Goal: Task Accomplishment & Management: Complete application form

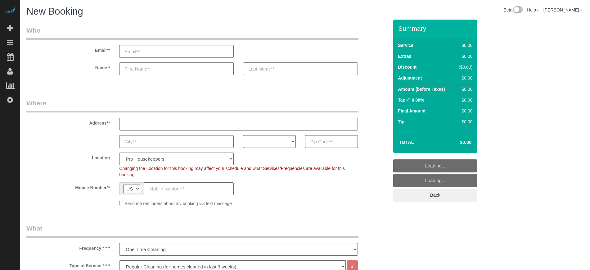
select select "4"
select select "number:9"
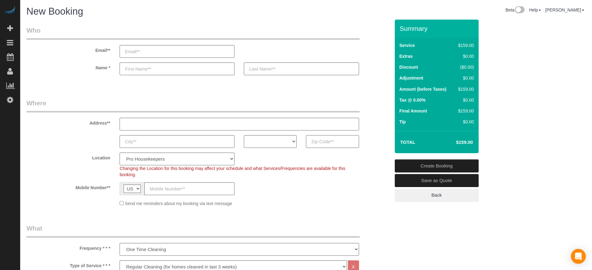
click at [329, 142] on input "text" at bounding box center [332, 141] width 53 height 13
paste input "Pending No"
type input "Pending No"
click at [329, 142] on input "Pending No" at bounding box center [332, 141] width 53 height 13
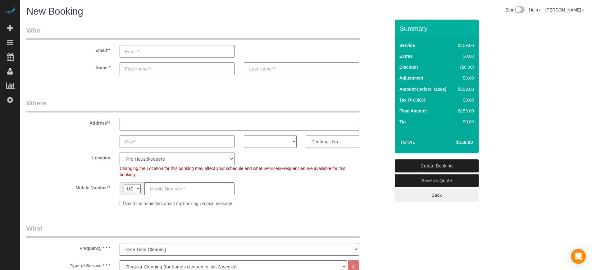
click at [329, 142] on input "Pending No" at bounding box center [332, 141] width 53 height 13
click at [349, 144] on input "text" at bounding box center [332, 141] width 53 height 13
paste input "33463"
type input "33463"
click at [281, 143] on select "AK AL AR AZ CA CO CT DC DE FL GA HI IA ID IL IN KS KY LA MA MD ME MI MN MO MS M…" at bounding box center [270, 141] width 53 height 13
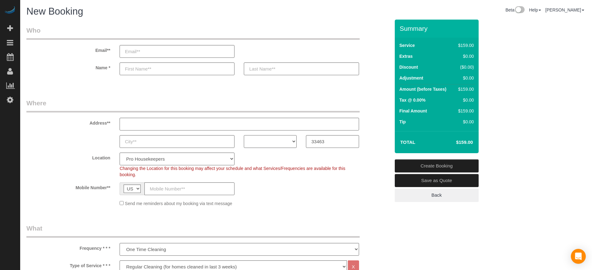
select select "FL"
click at [244, 135] on select "AK AL AR AZ CA CO CT DC DE FL GA HI IA ID IL IN KS KY LA MA MD ME MI MN MO MS M…" at bounding box center [270, 141] width 53 height 13
click at [172, 160] on select "Pro Housekeepers Atlanta Austin Boston Chicago Cincinnati Clearwater Denver Ft …" at bounding box center [176, 158] width 115 height 13
select select "25"
click at [119, 152] on select "Pro Housekeepers Atlanta Austin Boston Chicago Cincinnati Clearwater Denver Ft …" at bounding box center [176, 158] width 115 height 13
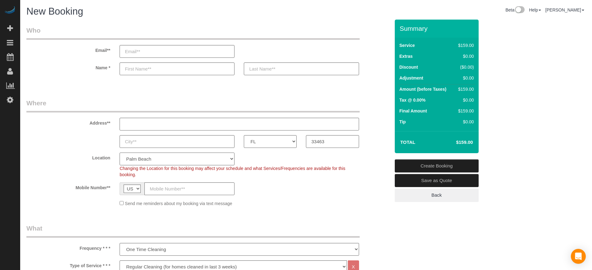
select select "object:1215"
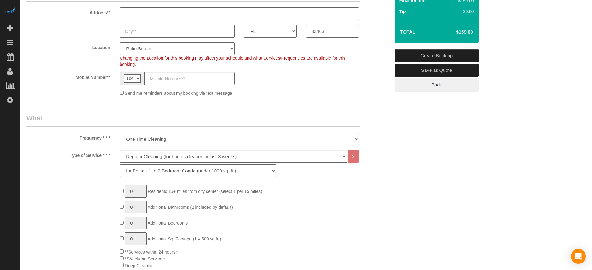
scroll to position [116, 0]
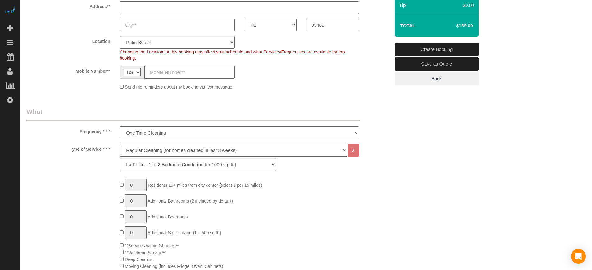
click at [135, 148] on select "Deep Cleaning (for homes that have not been cleaned in 3+ weeks) Spruce Regular…" at bounding box center [232, 150] width 227 height 13
select select "6"
click at [119, 144] on select "Deep Cleaning (for homes that have not been cleaned in 3+ weeks) Spruce Regular…" at bounding box center [232, 150] width 227 height 13
click at [158, 163] on select "La Petite - 1 to 2 Bedroom Condo (under 1000 sq. ft.) La Petite II - 2 Bedroom …" at bounding box center [197, 164] width 156 height 13
select select "162"
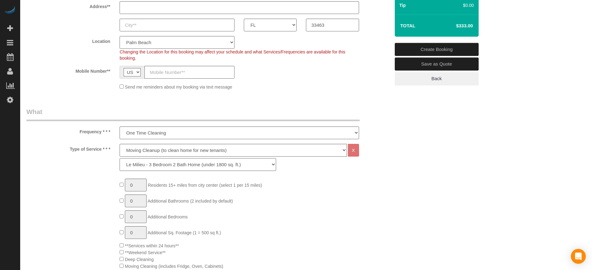
click at [119, 158] on select "La Petite - 1 to 2 Bedroom Condo (under 1000 sq. ft.) La Petite II - 2 Bedroom …" at bounding box center [197, 164] width 156 height 13
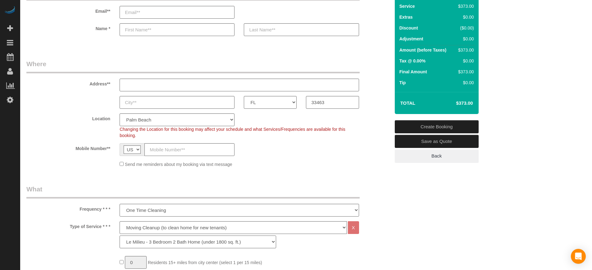
scroll to position [39, 0]
click at [382, 124] on div "Location Pro Housekeepers Atlanta Austin Boston Chicago Cincinnati Clearwater D…" at bounding box center [208, 126] width 373 height 25
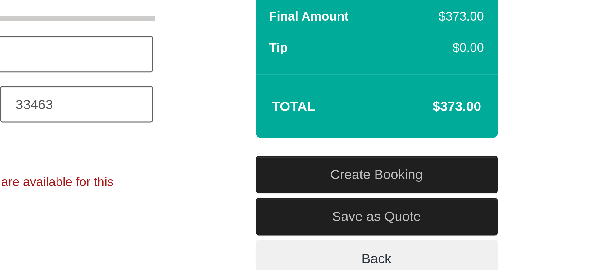
click at [380, 105] on div "AK AL AR AZ CA CO CT DC DE [GEOGRAPHIC_DATA] [GEOGRAPHIC_DATA] HI IA ID IL IN K…" at bounding box center [208, 102] width 373 height 13
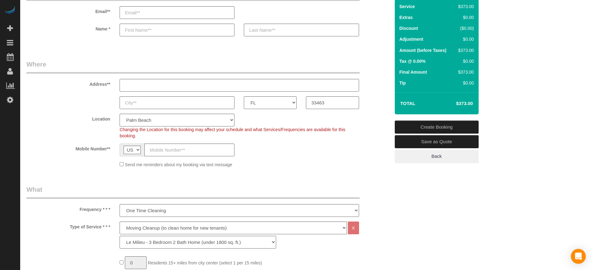
scroll to position [0, 0]
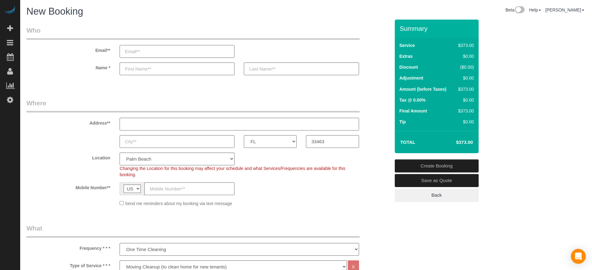
click at [154, 53] on input "email" at bounding box center [176, 51] width 115 height 13
click at [144, 54] on input "email" at bounding box center [176, 51] width 115 height 13
click at [145, 53] on input "godsgracious95@gmail.com" at bounding box center [176, 51] width 115 height 13
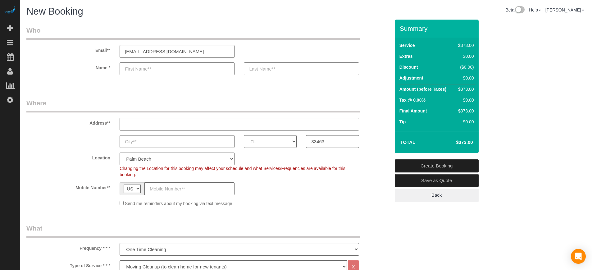
click at [198, 52] on input "godsgracious95@gmail.com" at bounding box center [176, 51] width 115 height 13
type input "godsgracious95@gmail.com"
click at [56, 161] on div "Location Pro Housekeepers Atlanta Austin Boston Chicago Cincinnati Clearwater D…" at bounding box center [208, 164] width 373 height 25
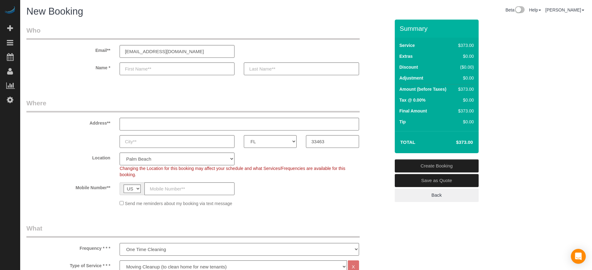
click at [227, 83] on fieldset "Who Email** godsgracious95@gmail.com Name *" at bounding box center [207, 56] width 363 height 60
drag, startPoint x: 576, startPoint y: 160, endPoint x: 561, endPoint y: 158, distance: 14.7
click at [421, 181] on link "Save as Quote" at bounding box center [436, 180] width 84 height 13
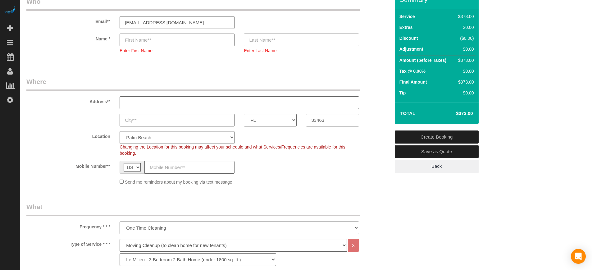
scroll to position [13, 0]
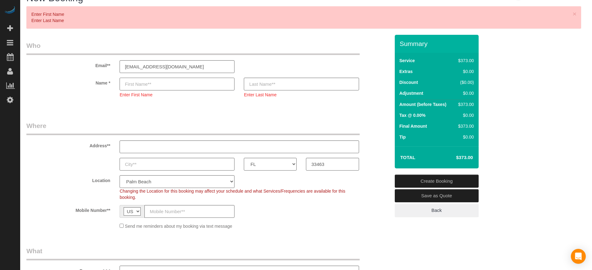
click at [205, 87] on input "text" at bounding box center [176, 84] width 115 height 13
type input "."
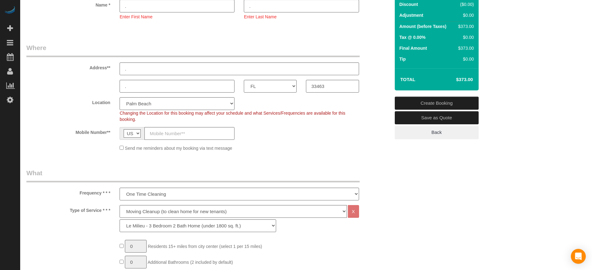
scroll to position [91, 0]
click at [430, 115] on link "Save as Quote" at bounding box center [436, 117] width 84 height 13
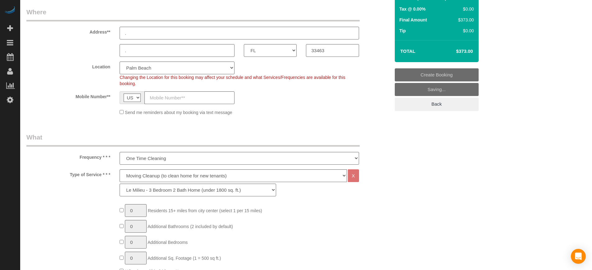
scroll to position [62, 0]
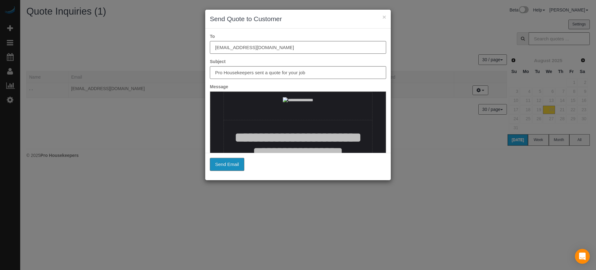
click at [238, 166] on button "Send Email" at bounding box center [227, 164] width 34 height 13
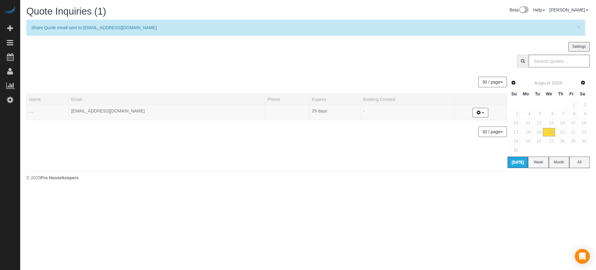
click at [26, 133] on div "30 / page 10 / page 20 / page 30 / page 40 / page 50 / page 100 / page" at bounding box center [266, 131] width 480 height 11
click at [52, 56] on div at bounding box center [308, 63] width 573 height 16
click at [56, 81] on div "30 / page 10 / page 20 / page 30 / page 40 / page 50 / page 100 / page" at bounding box center [266, 82] width 480 height 11
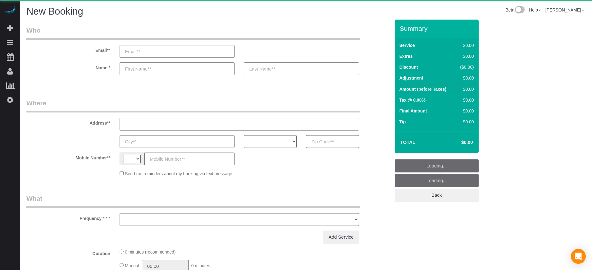
select select "string:US"
select select "object:1206"
select select "4"
select select "number:9"
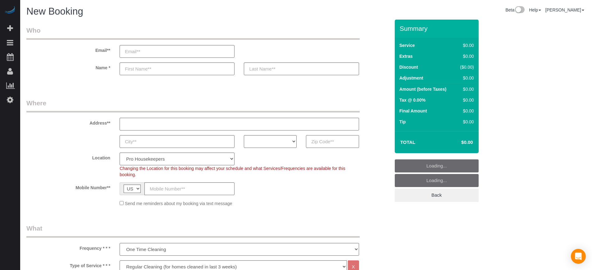
click at [345, 139] on input "text" at bounding box center [332, 141] width 53 height 13
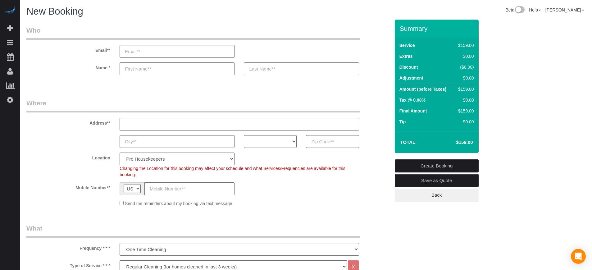
paste input "90045"
type input "90045"
click at [267, 142] on select "AK AL AR AZ CA CO CT DC DE FL GA HI IA ID IL IN KS KY LA MA MD ME MI MN MO MS M…" at bounding box center [270, 141] width 53 height 13
select select "CA"
click at [244, 135] on select "AK AL AR AZ CA CO CT DC DE FL GA HI IA ID IL IN KS KY LA MA MD ME MI MN MO MS M…" at bounding box center [270, 141] width 53 height 13
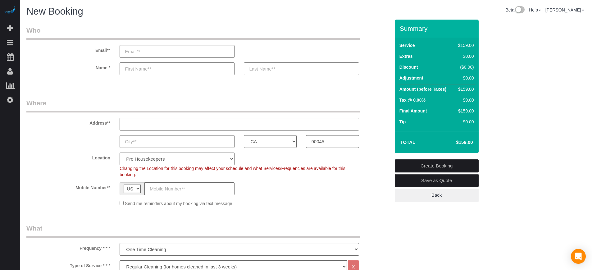
click at [195, 154] on select "Pro Housekeepers Atlanta Austin Boston Chicago Cincinnati Clearwater Denver Ft …" at bounding box center [176, 158] width 115 height 13
select select "3"
click at [119, 152] on select "Pro Housekeepers Atlanta Austin Boston Chicago Cincinnati Clearwater Denver Ft …" at bounding box center [176, 158] width 115 height 13
select select "object:1215"
select select "228"
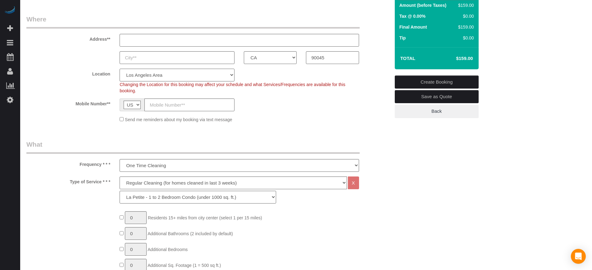
scroll to position [116, 0]
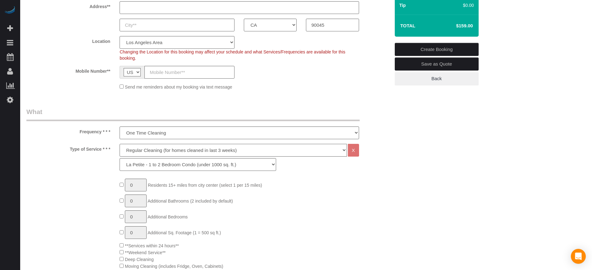
click at [141, 151] on select "Deep Cleaning (for homes that have not been cleaned in 3+ weeks) Spruce Regular…" at bounding box center [232, 150] width 227 height 13
select select "6"
click at [119, 144] on select "Deep Cleaning (for homes that have not been cleaned in 3+ weeks) Spruce Regular…" at bounding box center [232, 150] width 227 height 13
click at [167, 164] on select "La Petite - 1 to 2 Bedroom Condo (under 1000 sq. ft.) La Petite II - 2 Bedroom …" at bounding box center [197, 164] width 156 height 13
select select "268"
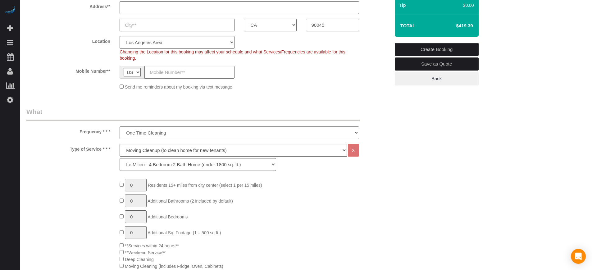
click at [119, 158] on select "La Petite - 1 to 2 Bedroom Condo (under 1000 sq. ft.) La Petite II - 2 Bedroom …" at bounding box center [197, 164] width 156 height 13
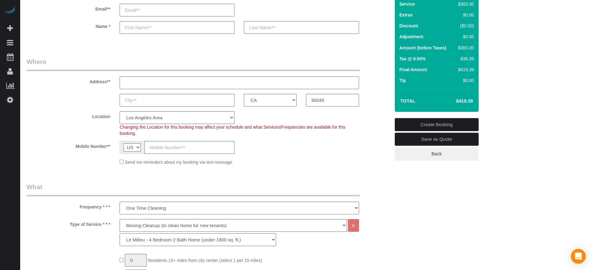
scroll to position [0, 0]
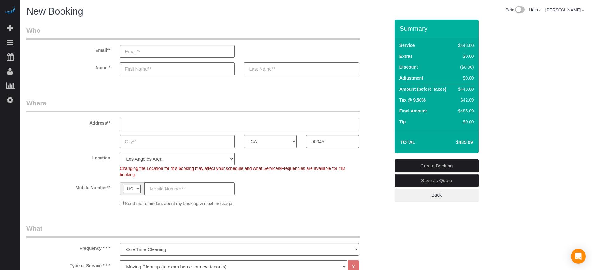
click at [462, 143] on h4 "$485.09" at bounding box center [454, 142] width 35 height 5
copy div "$485.09 Create Booking Save as Quote Back"
click at [461, 143] on h4 "$485.09" at bounding box center [454, 142] width 35 height 5
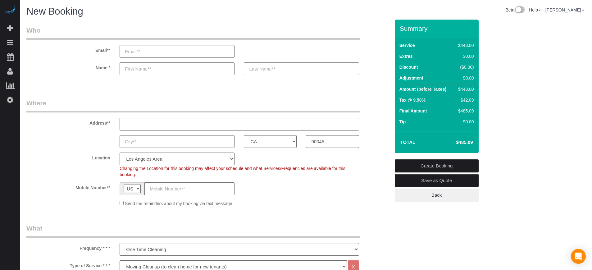
click at [461, 143] on h4 "$485.09" at bounding box center [454, 142] width 35 height 5
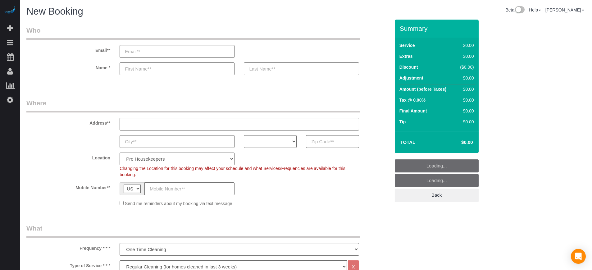
select select "4"
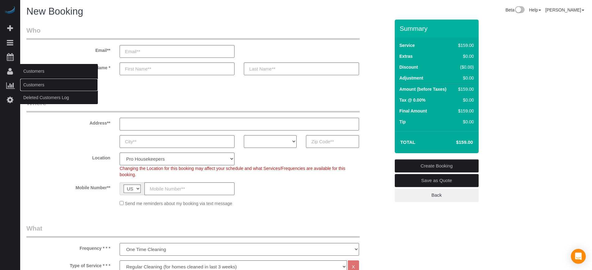
click at [34, 81] on link "Customers" at bounding box center [59, 85] width 78 height 12
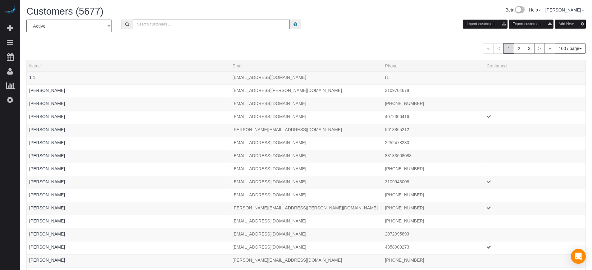
click at [152, 26] on input "text" at bounding box center [211, 25] width 157 height 10
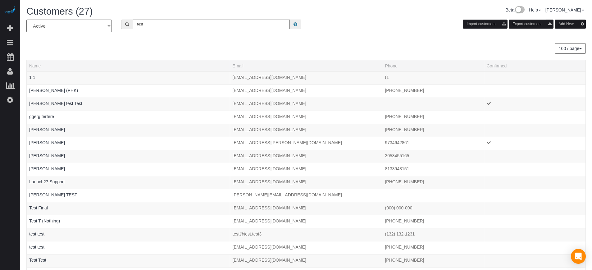
click at [192, 25] on input "test" at bounding box center [211, 25] width 157 height 10
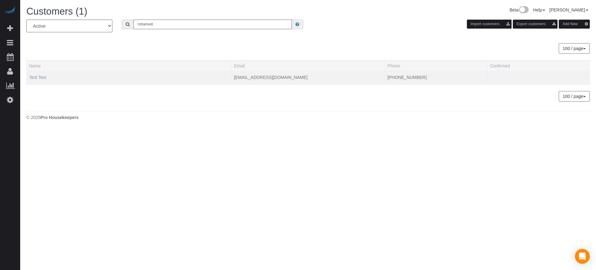
type input "rshamvid"
click at [35, 78] on link "Test Test" at bounding box center [37, 77] width 17 height 5
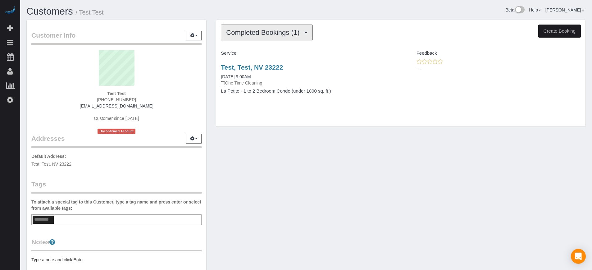
click at [273, 37] on button "Completed Bookings (1)" at bounding box center [267, 33] width 92 height 16
click at [216, 89] on div "Test, Test, NV 23222 08/13/2025 9:00AM One Time Cleaning La Petite - 1 to 2 Bed…" at bounding box center [308, 82] width 184 height 48
click at [563, 31] on button "Create Booking" at bounding box center [559, 31] width 43 height 13
select select "NV"
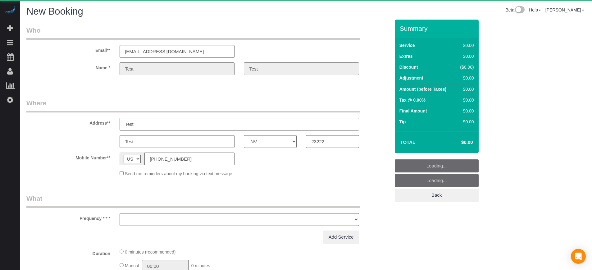
select select "object:2659"
select select "number:9"
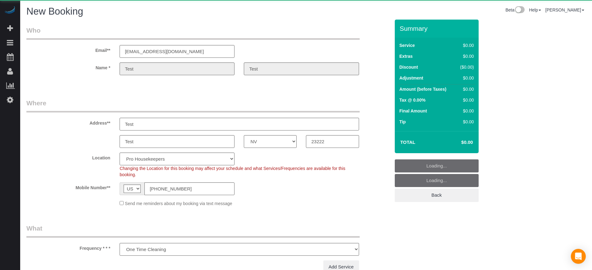
select select "4"
select select "object:2800"
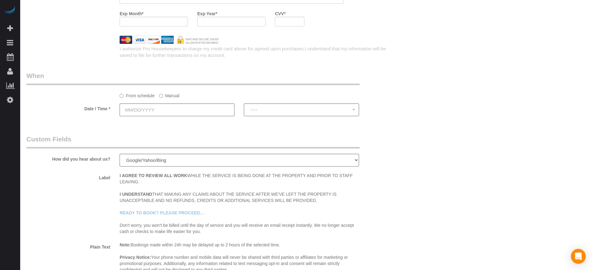
scroll to position [892, 0]
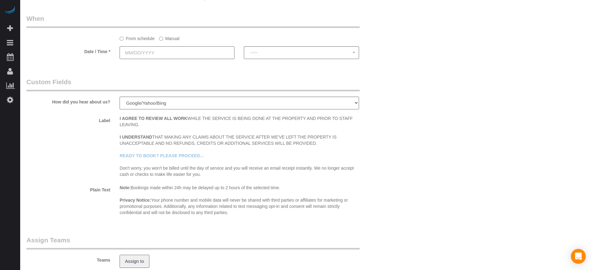
click at [165, 49] on input "text" at bounding box center [176, 52] width 115 height 13
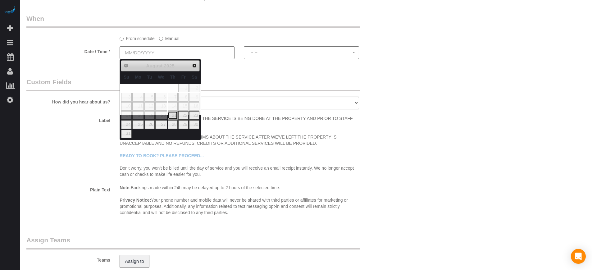
click at [176, 115] on link "21" at bounding box center [173, 115] width 10 height 8
type input "08/21/2025"
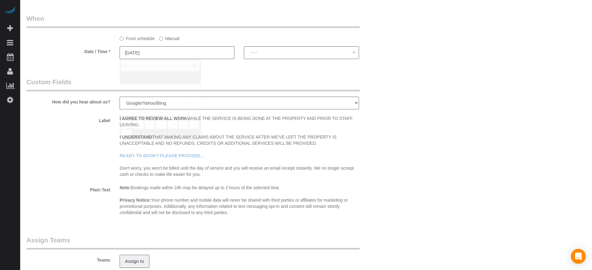
select select "spot1"
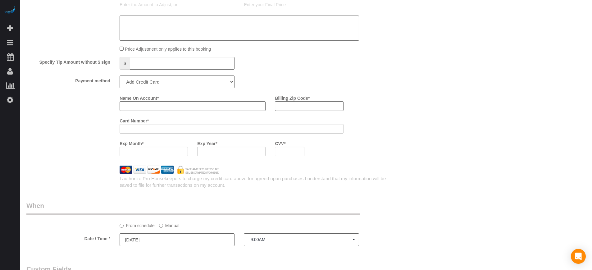
scroll to position [698, 0]
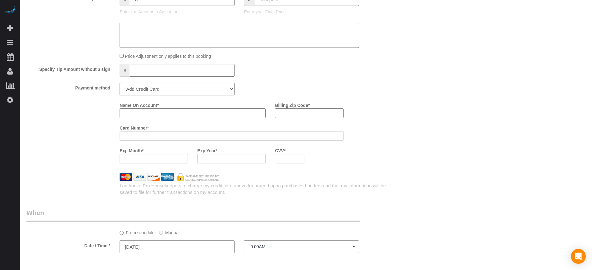
click at [179, 89] on select "Add Credit Card Cash Check Paypal" at bounding box center [176, 89] width 115 height 13
select select "string:cash"
click at [119, 83] on select "Add Credit Card Cash Check Paypal" at bounding box center [176, 89] width 115 height 13
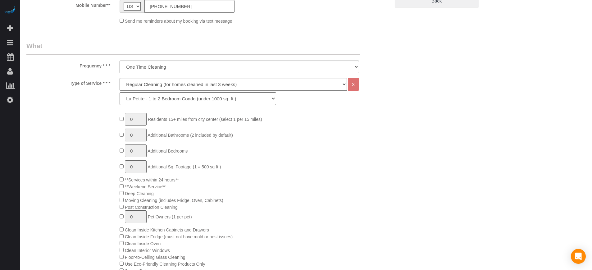
scroll to position [39, 0]
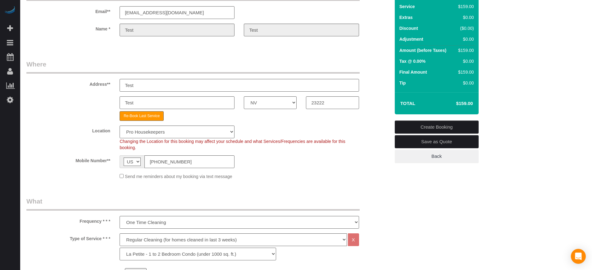
click at [437, 124] on link "Create Booking" at bounding box center [436, 126] width 84 height 13
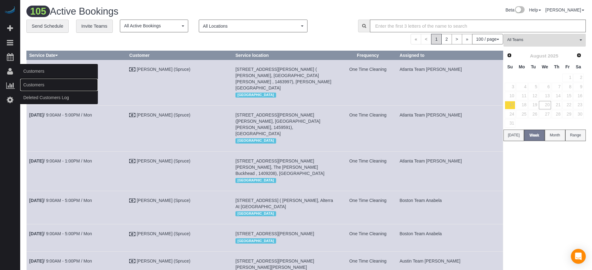
click at [37, 81] on link "Customers" at bounding box center [59, 85] width 78 height 12
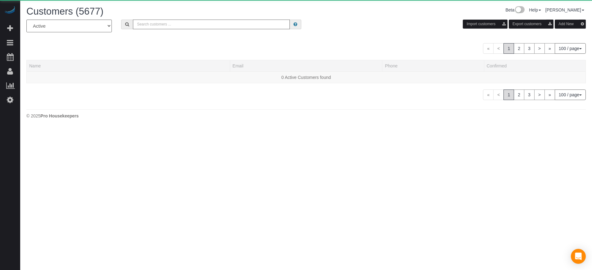
click at [205, 25] on input "text" at bounding box center [211, 25] width 157 height 10
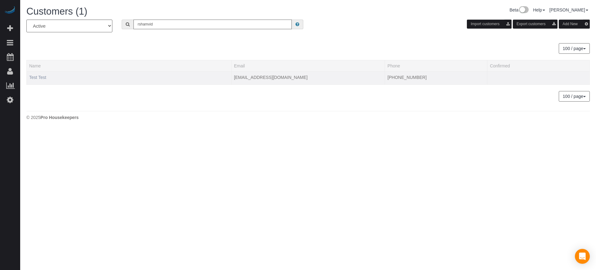
type input "rshamvid"
click at [41, 75] on link "Test Test" at bounding box center [37, 77] width 17 height 5
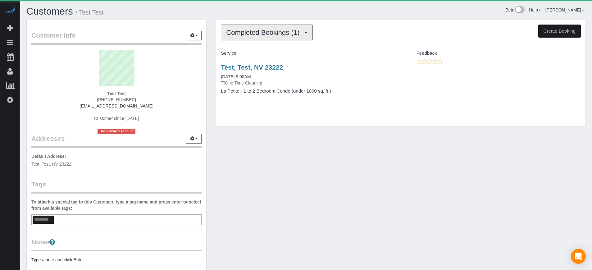
click at [260, 34] on span "Completed Bookings (1)" at bounding box center [264, 33] width 76 height 8
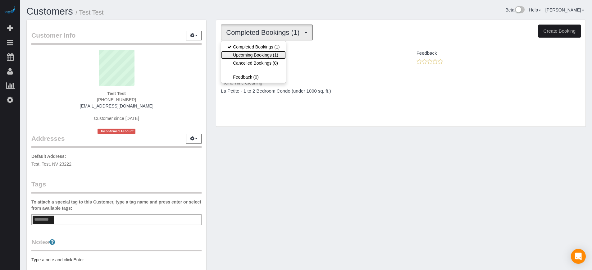
click at [272, 51] on link "Upcoming Bookings (1)" at bounding box center [253, 55] width 65 height 8
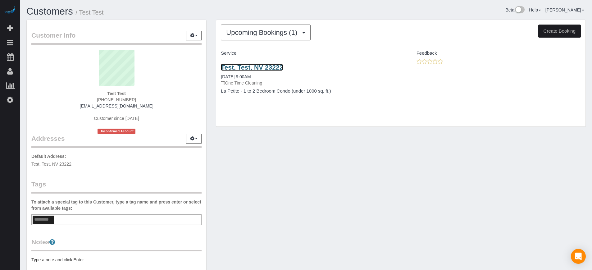
click at [258, 66] on link "Test, Test, NV 23222" at bounding box center [252, 67] width 62 height 7
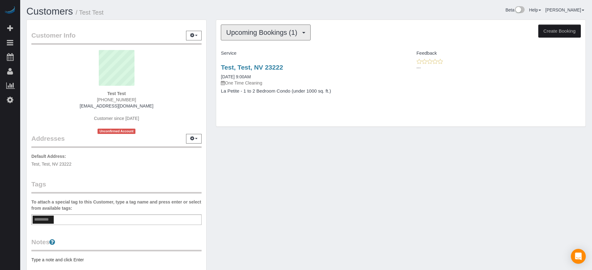
click at [242, 30] on span "Upcoming Bookings (1)" at bounding box center [263, 33] width 74 height 8
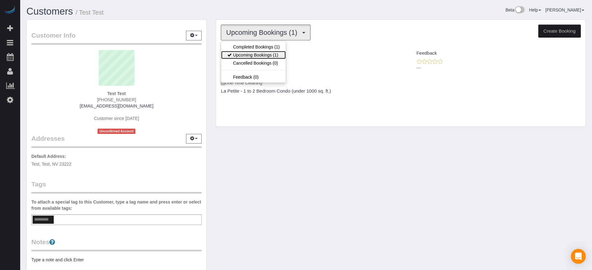
click at [257, 51] on link "Upcoming Bookings (1)" at bounding box center [253, 55] width 65 height 8
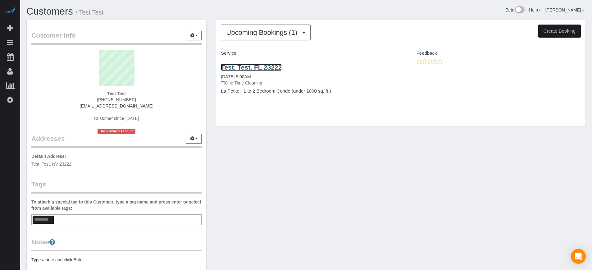
click at [252, 69] on link "Test, Test, FL 23222" at bounding box center [251, 67] width 61 height 7
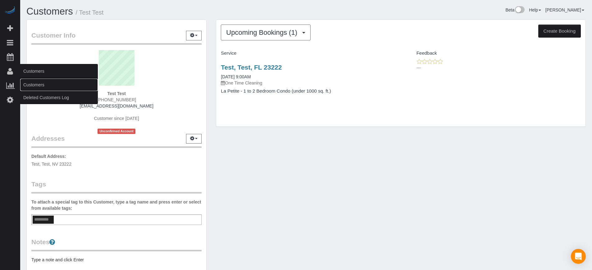
click at [29, 82] on link "Customers" at bounding box center [59, 85] width 78 height 12
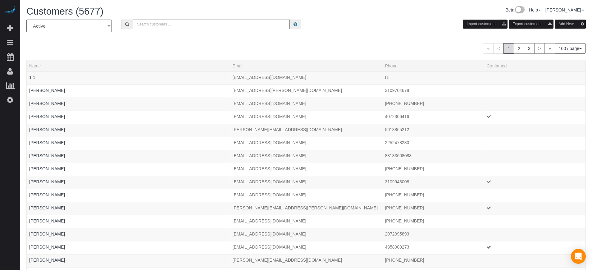
click at [570, 22] on button "Add New" at bounding box center [569, 24] width 31 height 9
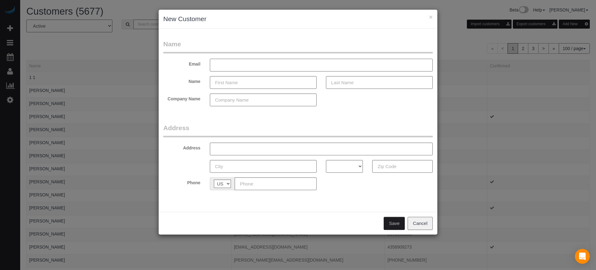
click at [246, 68] on input "text" at bounding box center [321, 65] width 223 height 13
click at [246, 68] on input "Test" at bounding box center [321, 65] width 223 height 13
type input "luxee081@gmail.com"
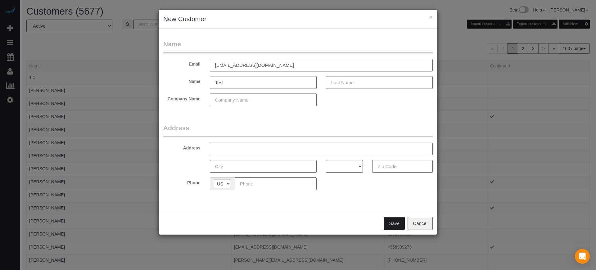
type input "Test"
click at [226, 148] on input "text" at bounding box center [321, 148] width 223 height 13
type input "Test"
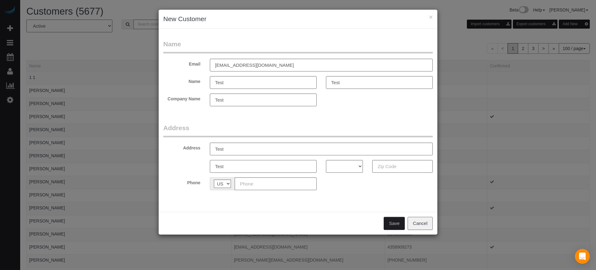
type input "Test"
click at [342, 167] on select "AK AL AR AZ CA CO CT DC DE FL GA HI IA ID IL IN KS KY LA MA MD ME MI MN MO MS M…" at bounding box center [344, 166] width 37 height 13
select select "FL"
click at [326, 160] on select "AK AL AR AZ CA CO CT DC DE FL GA HI IA ID IL IN KS KY LA MA MD ME MI MN MO MS M…" at bounding box center [344, 166] width 37 height 13
click at [401, 163] on input "text" at bounding box center [402, 166] width 61 height 13
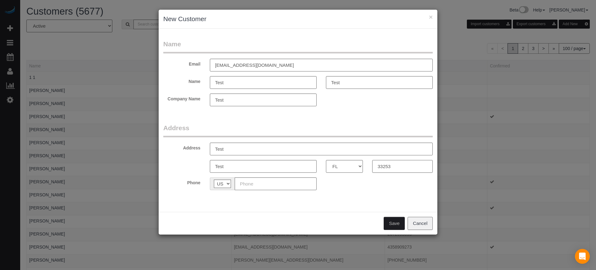
type input "33253"
click at [287, 186] on input "text" at bounding box center [276, 183] width 82 height 13
type input "(844) 444-4444"
click at [391, 224] on button "Save" at bounding box center [394, 223] width 21 height 13
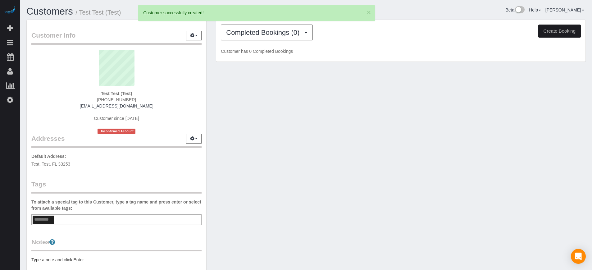
click at [548, 31] on button "Create Booking" at bounding box center [559, 31] width 43 height 13
select select "FL"
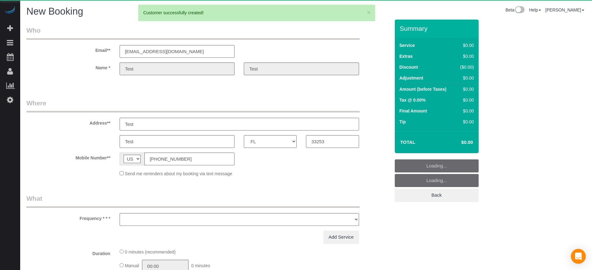
select select "object:6452"
select select "number:9"
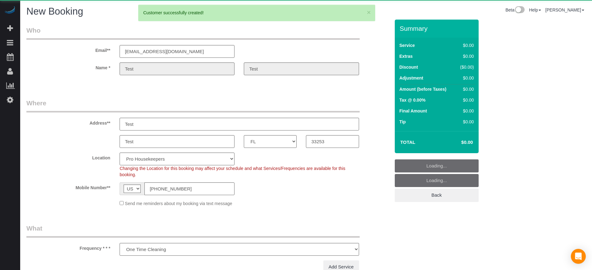
select select "object:7054"
select select "4"
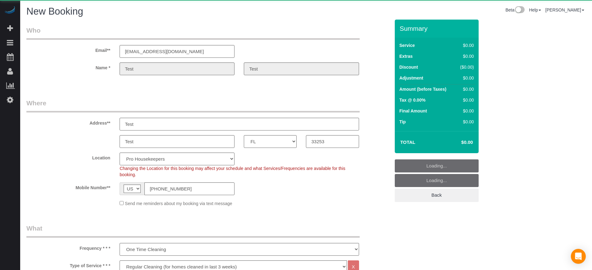
select select "object:7061"
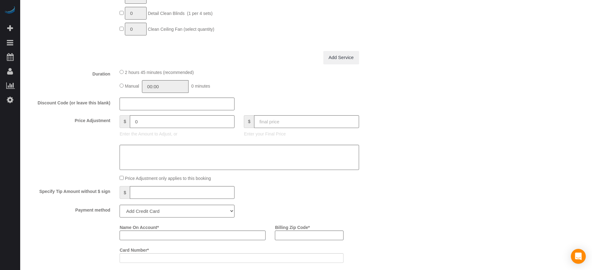
scroll to position [582, 0]
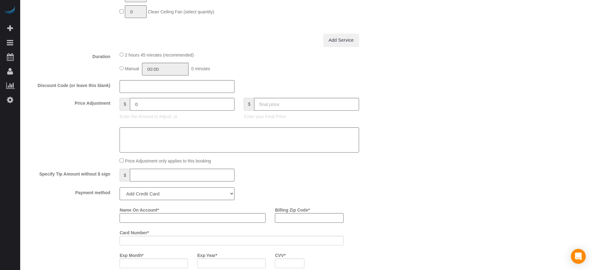
click at [155, 193] on select "Add Credit Card Cash Check Paypal" at bounding box center [176, 193] width 115 height 13
select select "string:cash"
click at [119, 187] on select "Add Credit Card Cash Check Paypal" at bounding box center [176, 193] width 115 height 13
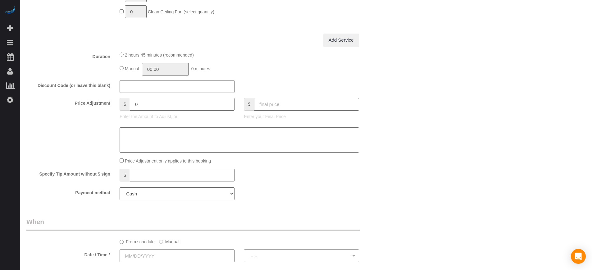
scroll to position [737, 0]
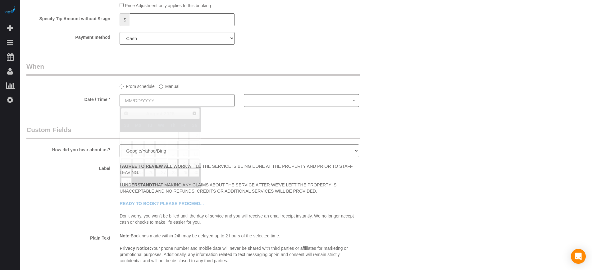
click at [153, 104] on input "text" at bounding box center [176, 100] width 115 height 13
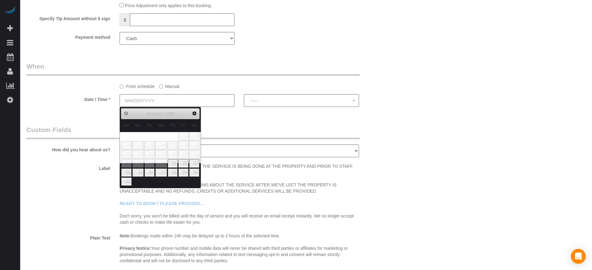
click at [167, 85] on label "Manual" at bounding box center [169, 85] width 20 height 8
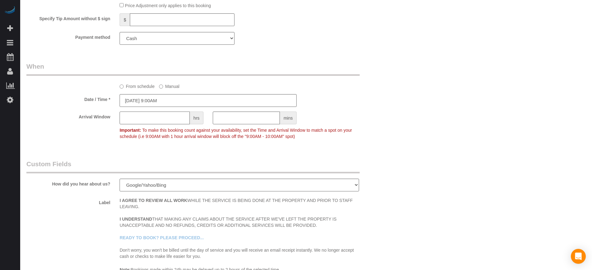
click at [168, 119] on input "text" at bounding box center [154, 117] width 70 height 13
click at [166, 108] on sui-booking-spot "From schedule Manual Date / Time * 08/20/2025 9:00AM Arrival Window hrs mins Im…" at bounding box center [207, 102] width 363 height 80
click at [165, 102] on input "08/20/2025 9:00AM" at bounding box center [207, 100] width 177 height 13
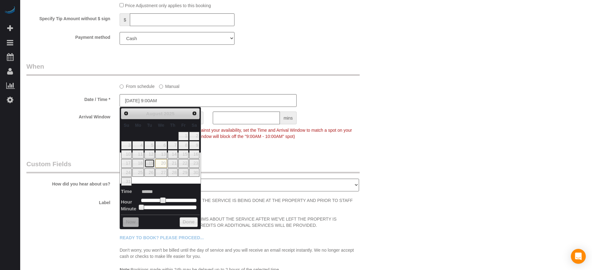
click at [149, 161] on link "19" at bounding box center [149, 163] width 10 height 8
type input "08/19/2025 9:00AM"
click at [150, 164] on link "19" at bounding box center [149, 163] width 10 height 8
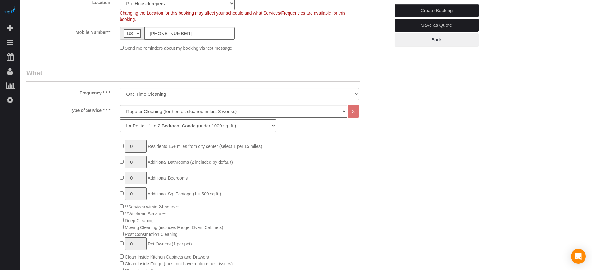
scroll to position [0, 0]
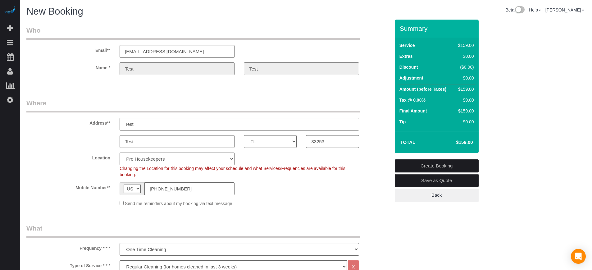
click at [439, 165] on link "Create Booking" at bounding box center [436, 165] width 84 height 13
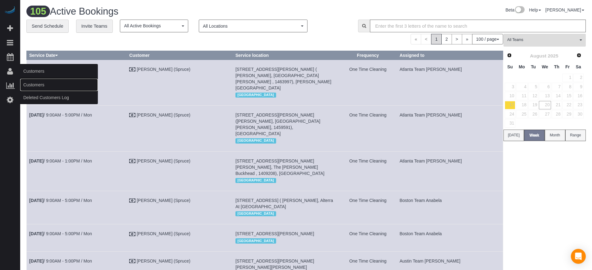
click at [43, 85] on link "Customers" at bounding box center [59, 85] width 78 height 12
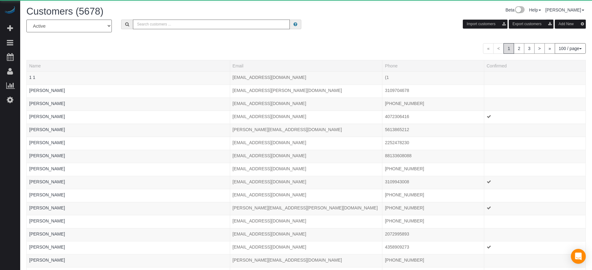
click at [197, 25] on input "text" at bounding box center [211, 25] width 157 height 10
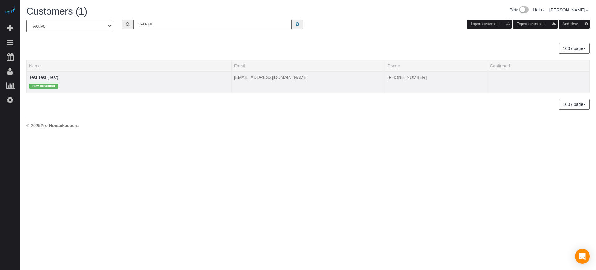
type input "luxee081"
click at [40, 82] on div "new customer" at bounding box center [129, 85] width 200 height 10
click at [40, 75] on link "Test Test (Test)" at bounding box center [43, 77] width 29 height 5
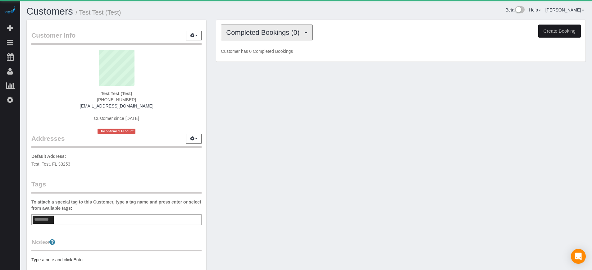
click at [280, 38] on button "Completed Bookings (0)" at bounding box center [267, 33] width 92 height 16
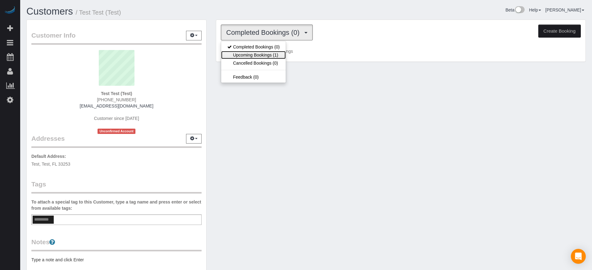
click at [270, 53] on link "Upcoming Bookings (1)" at bounding box center [253, 55] width 65 height 8
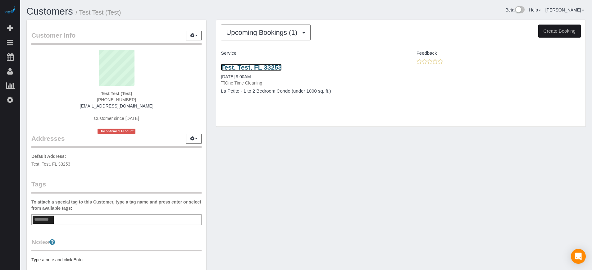
click at [270, 64] on link "Test, Test, FL 33253" at bounding box center [251, 67] width 61 height 7
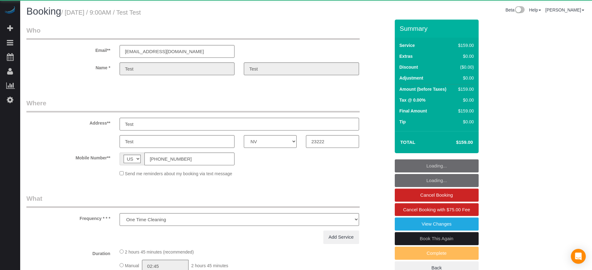
select select "NV"
select select "object:1227"
select select "4"
select select "spot1"
select select "number:9"
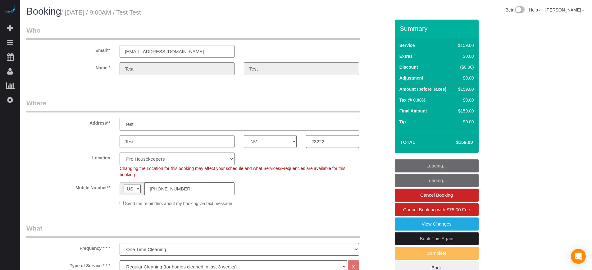
scroll to position [39, 0]
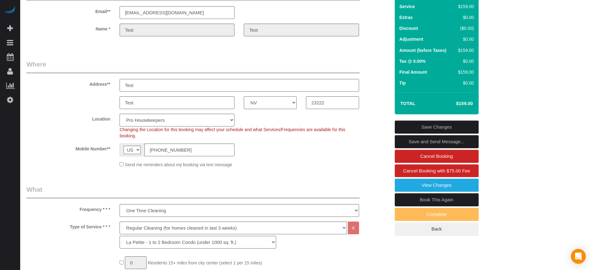
click at [278, 104] on select "AK AL AR AZ CA CO CT DC DE FL GA HI IA ID IL IN KS KY LA MA MD ME MI MN MO MS M…" at bounding box center [270, 102] width 53 height 13
select select "FL"
click at [244, 96] on select "AK AL AR AZ CA CO CT DC DE FL GA HI IA ID IL IN KS KY LA MA MD ME MI MN MO MS M…" at bounding box center [270, 102] width 53 height 13
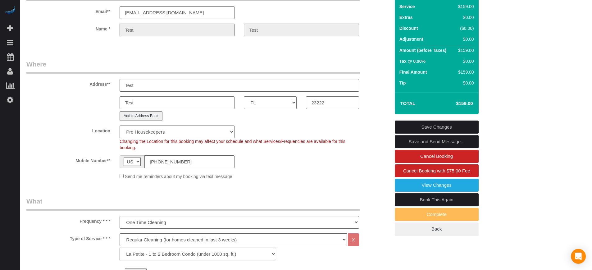
click at [301, 169] on sui-booking-location "Location Pro Housekeepers Atlanta Austin Boston Chicago Cincinnati Clearwater D…" at bounding box center [207, 152] width 363 height 54
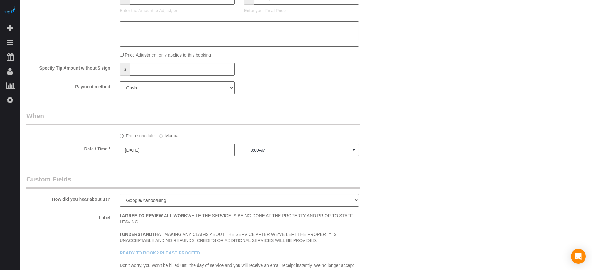
scroll to position [698, 0]
click at [174, 153] on input "[DATE]" at bounding box center [176, 151] width 115 height 13
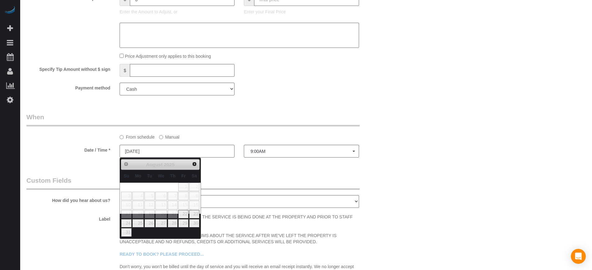
click at [174, 134] on label "Manual" at bounding box center [169, 136] width 20 height 8
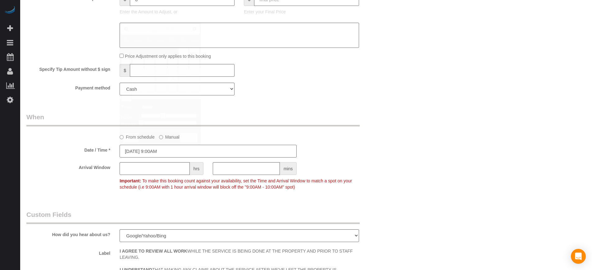
click at [163, 150] on input "[DATE] 9:00AM" at bounding box center [207, 151] width 177 height 13
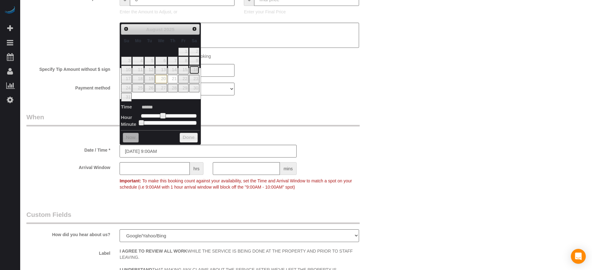
click at [194, 69] on link "16" at bounding box center [194, 69] width 10 height 8
type input "[DATE] 9:00AM"
click at [260, 118] on legend "When" at bounding box center [192, 119] width 333 height 14
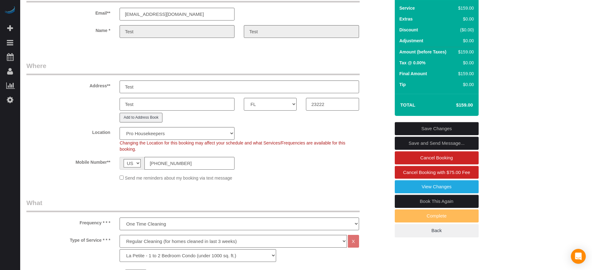
scroll to position [0, 0]
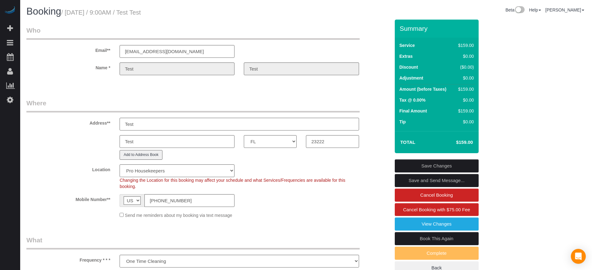
click at [439, 163] on link "Save Changes" at bounding box center [436, 165] width 84 height 13
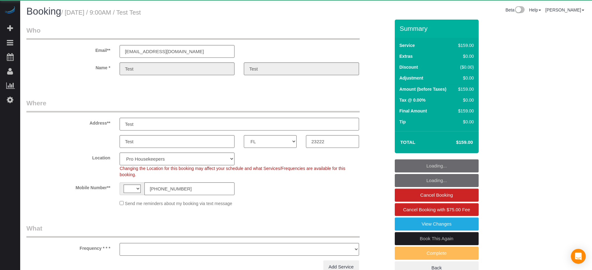
select select "FL"
select select "string:[GEOGRAPHIC_DATA]"
select select "object:1227"
select select "4"
select select "spot1"
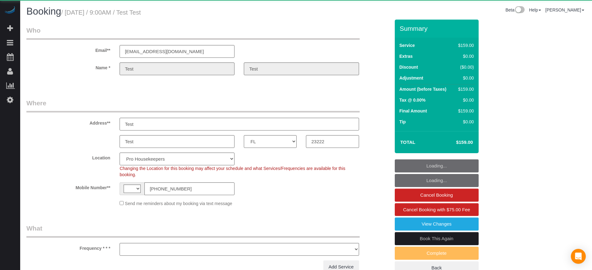
select select "number:9"
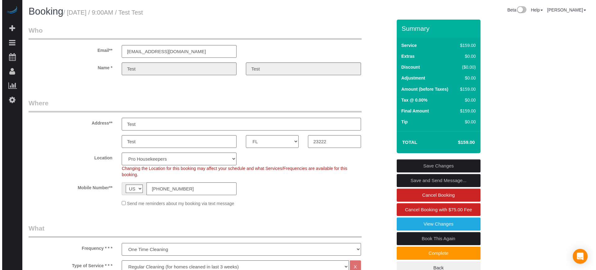
scroll to position [39, 0]
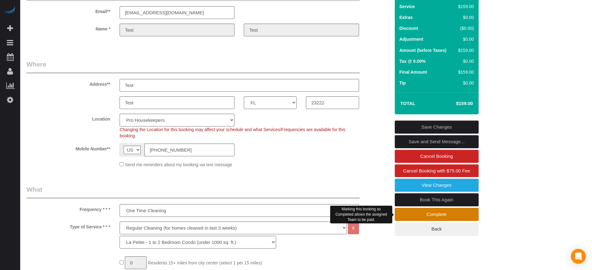
click at [418, 210] on link "Complete" at bounding box center [436, 214] width 84 height 13
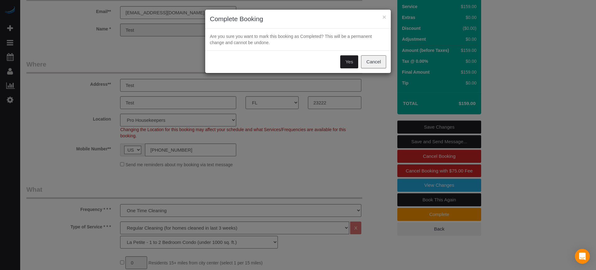
click at [348, 63] on button "Yes" at bounding box center [349, 61] width 18 height 13
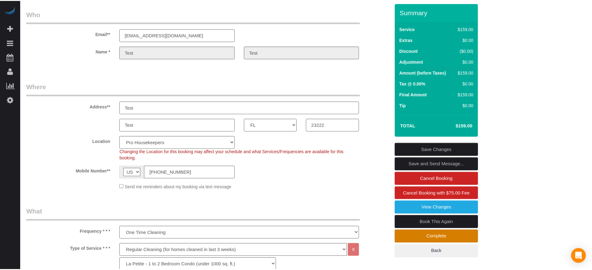
scroll to position [61, 0]
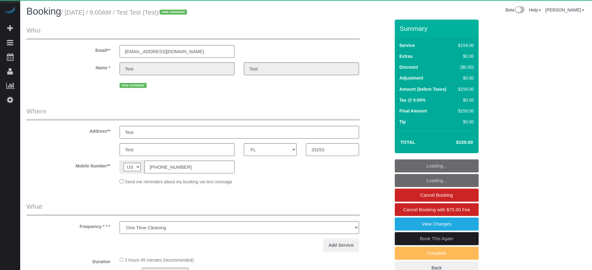
select select "FL"
select select "object:1236"
select select "4"
select select "spot1"
select select "number:9"
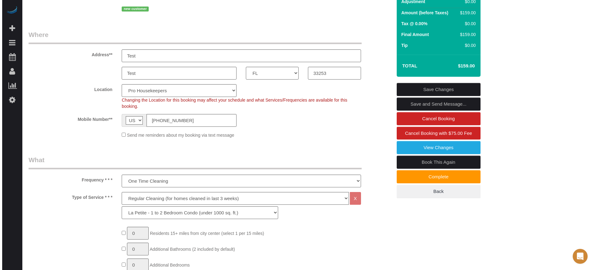
scroll to position [78, 0]
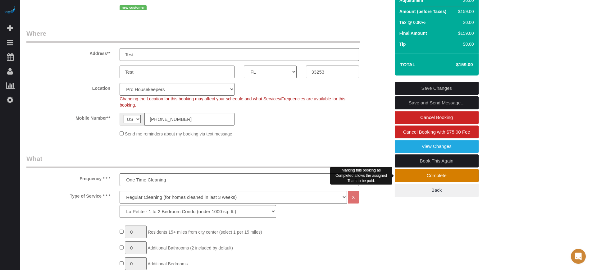
click at [456, 174] on link "Complete" at bounding box center [436, 175] width 84 height 13
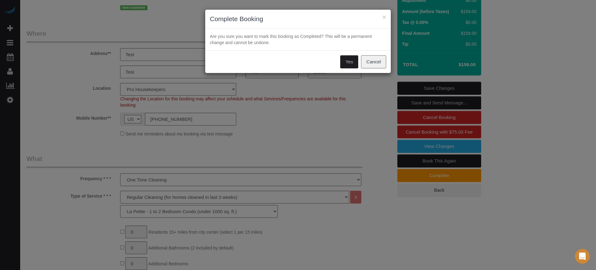
click at [349, 61] on button "Yes" at bounding box center [349, 61] width 18 height 13
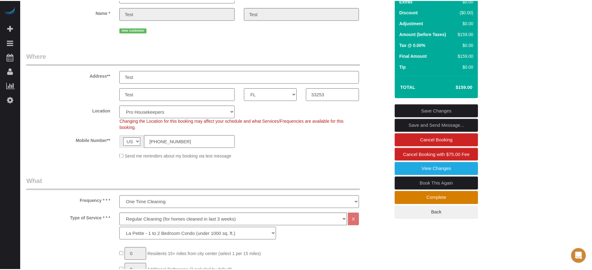
scroll to position [100, 0]
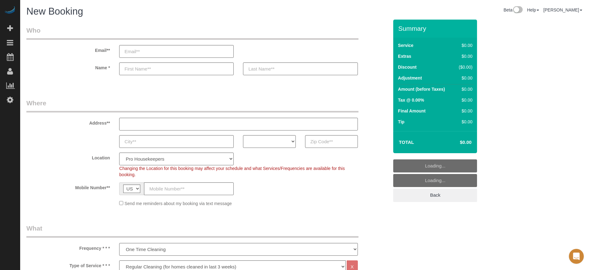
select select "4"
select select "number:9"
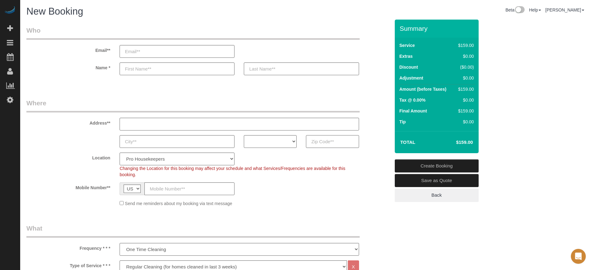
click at [334, 141] on input "text" at bounding box center [332, 141] width 53 height 13
paste input "45220"
type input "45220"
click at [258, 145] on select "AK AL AR AZ CA CO CT DC DE [GEOGRAPHIC_DATA] [GEOGRAPHIC_DATA] HI IA ID IL IN K…" at bounding box center [270, 141] width 53 height 13
select select "OH"
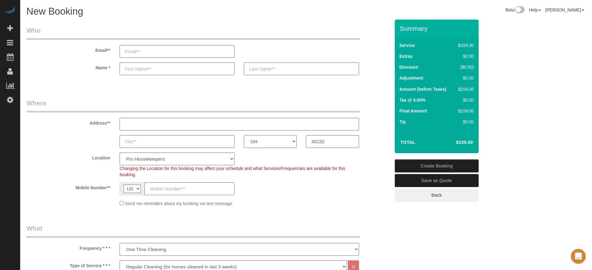
click at [244, 135] on select "AK AL AR AZ CA CO CT DC DE [GEOGRAPHIC_DATA] [GEOGRAPHIC_DATA] HI IA ID IL IN K…" at bounding box center [270, 141] width 53 height 13
drag, startPoint x: 226, startPoint y: 159, endPoint x: 225, endPoint y: 156, distance: 3.5
click at [226, 159] on select "Pro Housekeepers [GEOGRAPHIC_DATA] [GEOGRAPHIC_DATA] [GEOGRAPHIC_DATA] [GEOGRAP…" at bounding box center [176, 158] width 115 height 13
select select "10"
click at [119, 152] on select "Pro Housekeepers [GEOGRAPHIC_DATA] [GEOGRAPHIC_DATA] [GEOGRAPHIC_DATA] [GEOGRAP…" at bounding box center [176, 158] width 115 height 13
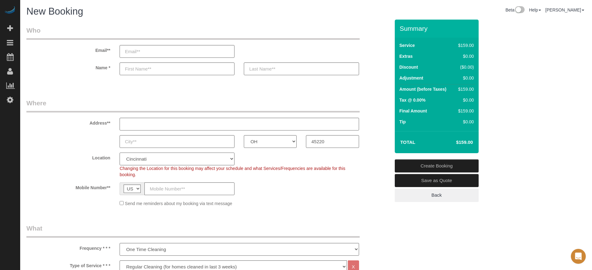
select select "object:1215"
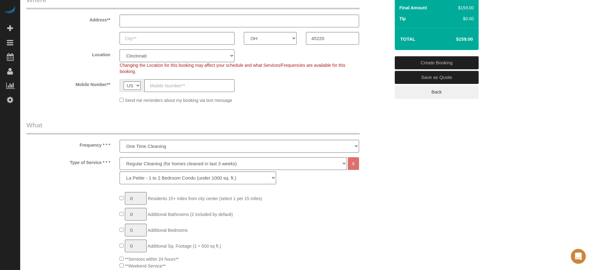
scroll to position [116, 0]
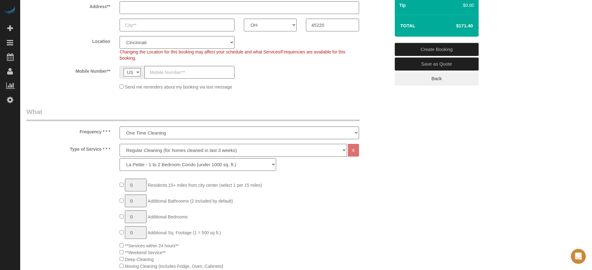
click at [148, 153] on select "Deep Cleaning (for homes that have not been cleaned in 3+ weeks) Spruce Regular…" at bounding box center [232, 150] width 227 height 13
click at [153, 152] on select "Deep Cleaning (for homes that have not been cleaned in 3+ weeks) Spruce Regular…" at bounding box center [232, 150] width 227 height 13
select select "6"
click at [119, 144] on select "Deep Cleaning (for homes that have not been cleaned in 3+ weeks) Spruce Regular…" at bounding box center [232, 150] width 227 height 13
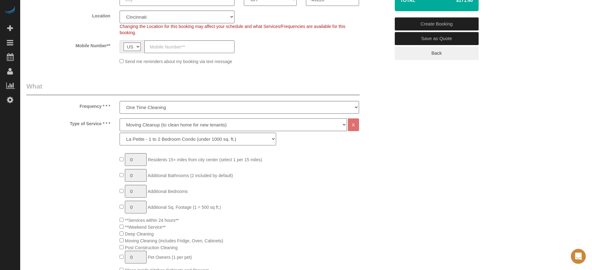
scroll to position [155, 0]
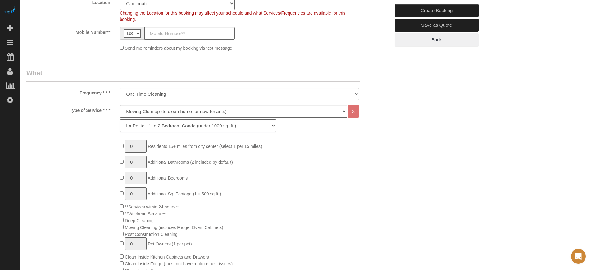
click at [140, 125] on select "La Petite - 1 to 2 Bedroom Condo (under 1000 sq. ft.) La Petite II - 2 Bedroom …" at bounding box center [197, 125] width 156 height 13
select select "161"
click at [119, 119] on select "La Petite - 1 to 2 Bedroom Condo (under 1000 sq. ft.) La Petite II - 2 Bedroom …" at bounding box center [197, 125] width 156 height 13
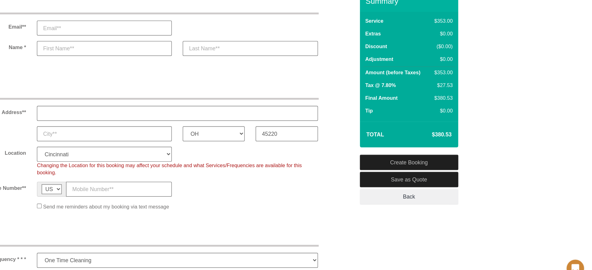
scroll to position [0, 0]
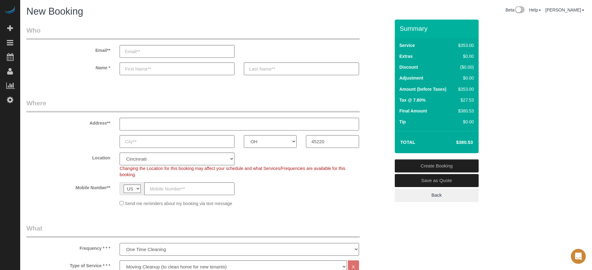
click at [53, 154] on label "Location" at bounding box center [68, 156] width 93 height 8
